Goal: Book appointment/travel/reservation

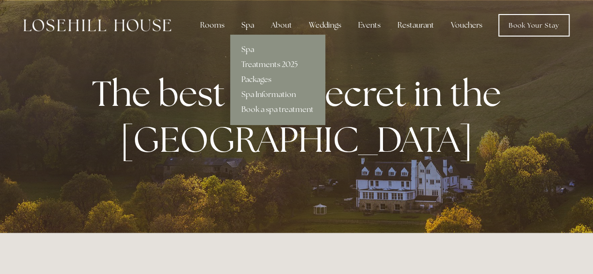
click at [257, 27] on div "Spa" at bounding box center [248, 25] width 28 height 19
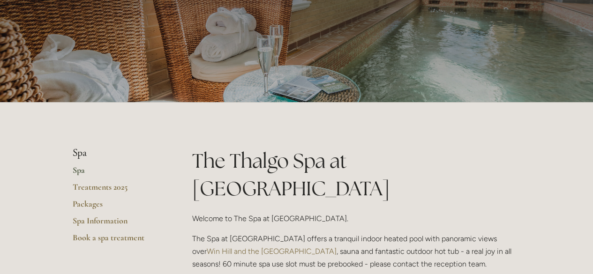
scroll to position [77, 0]
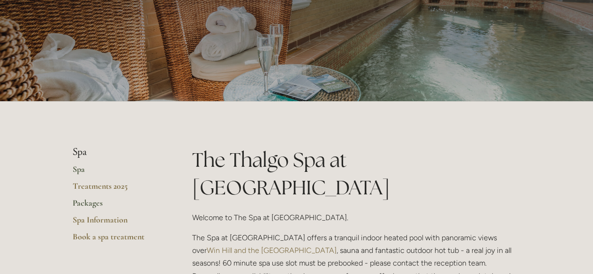
click at [90, 202] on link "Packages" at bounding box center [118, 206] width 90 height 17
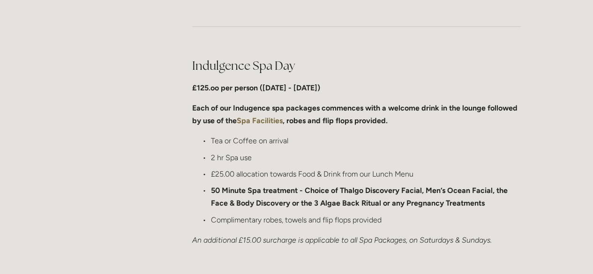
scroll to position [450, 0]
drag, startPoint x: 0, startPoint y: 0, endPoint x: 101, endPoint y: 242, distance: 262.0
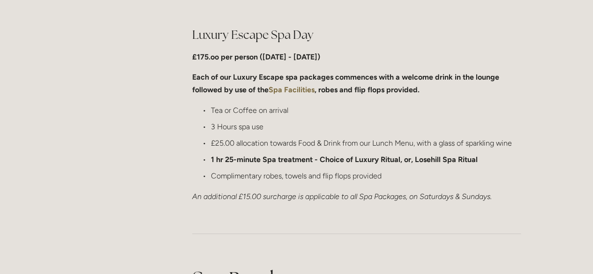
scroll to position [955, 0]
